Goal: Navigation & Orientation: Find specific page/section

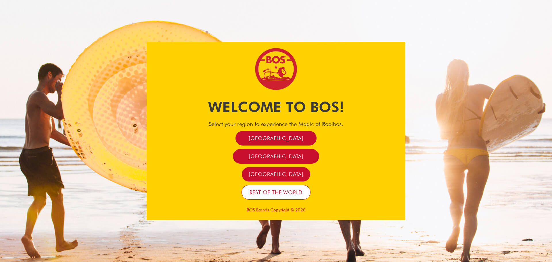
click at [264, 190] on span "Rest of the world" at bounding box center [275, 192] width 53 height 7
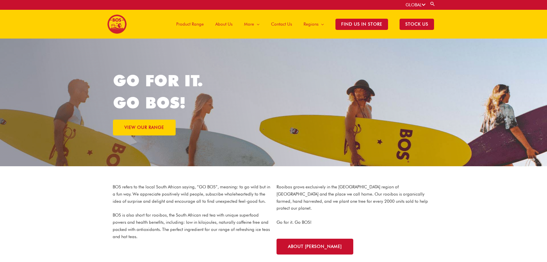
click at [198, 22] on span "Product Range" at bounding box center [190, 24] width 28 height 17
